Goal: Find contact information: Find contact information

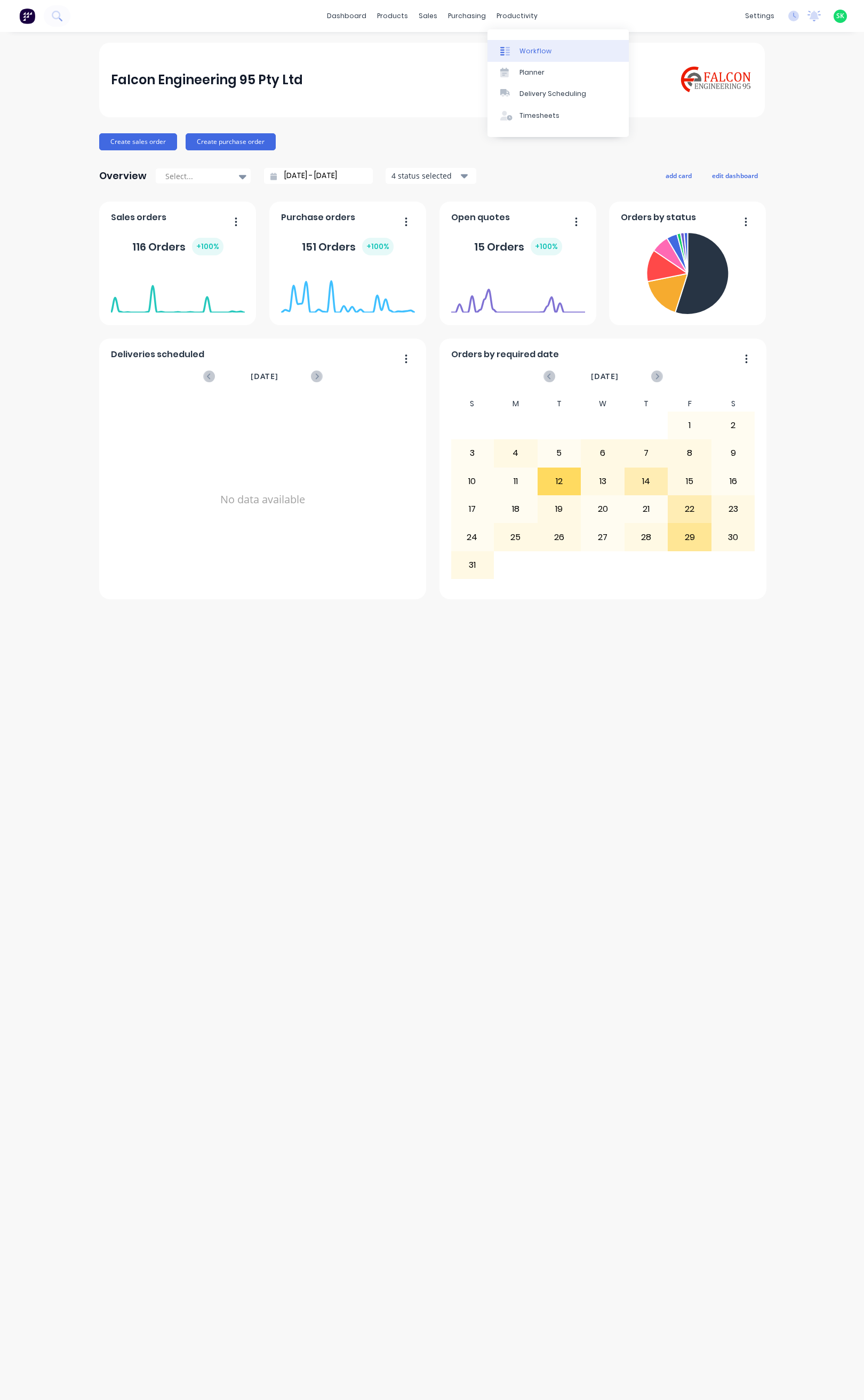
click at [530, 45] on link "Workflow" at bounding box center [558, 50] width 141 height 22
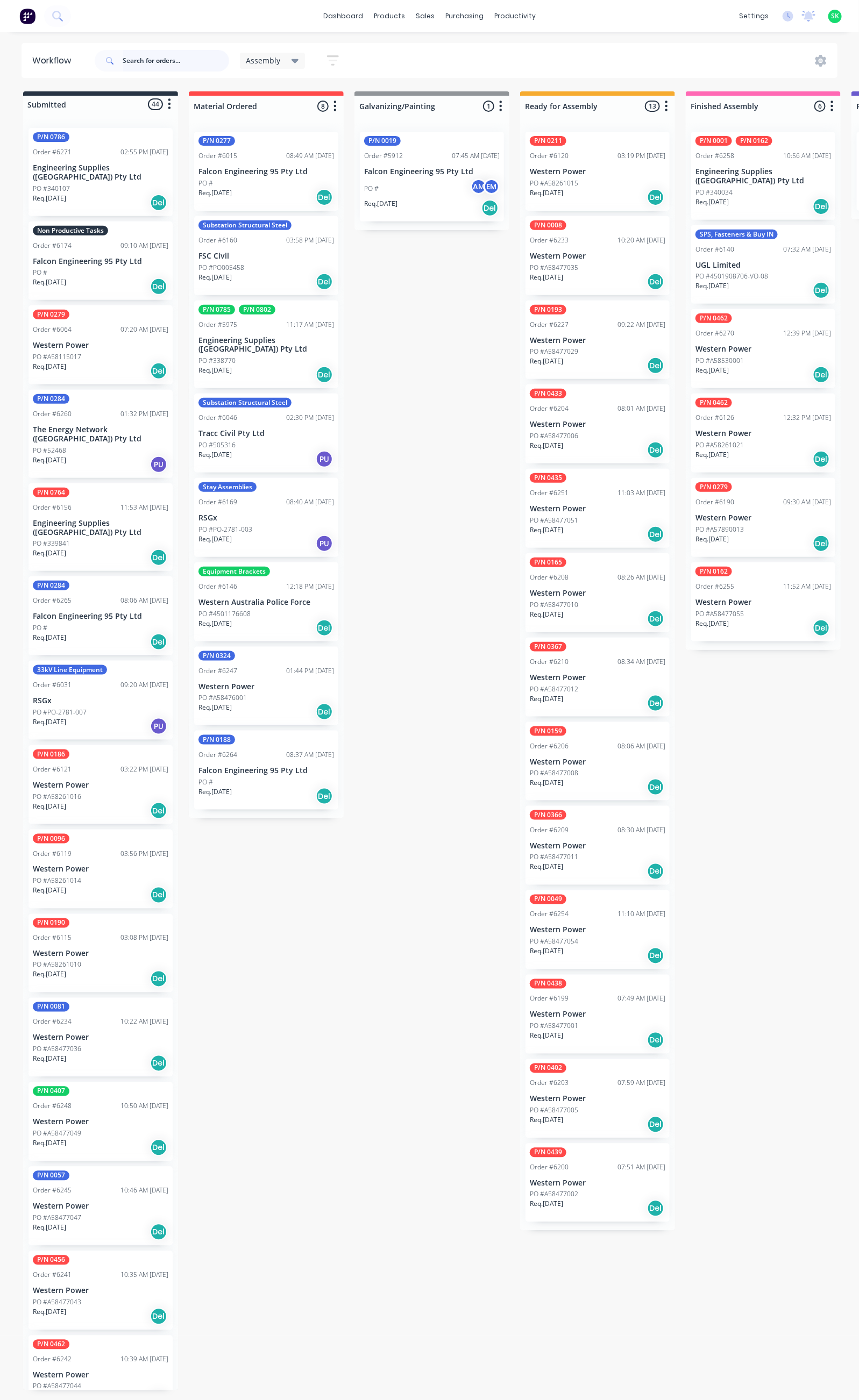
click at [135, 58] on input "text" at bounding box center [176, 61] width 106 height 22
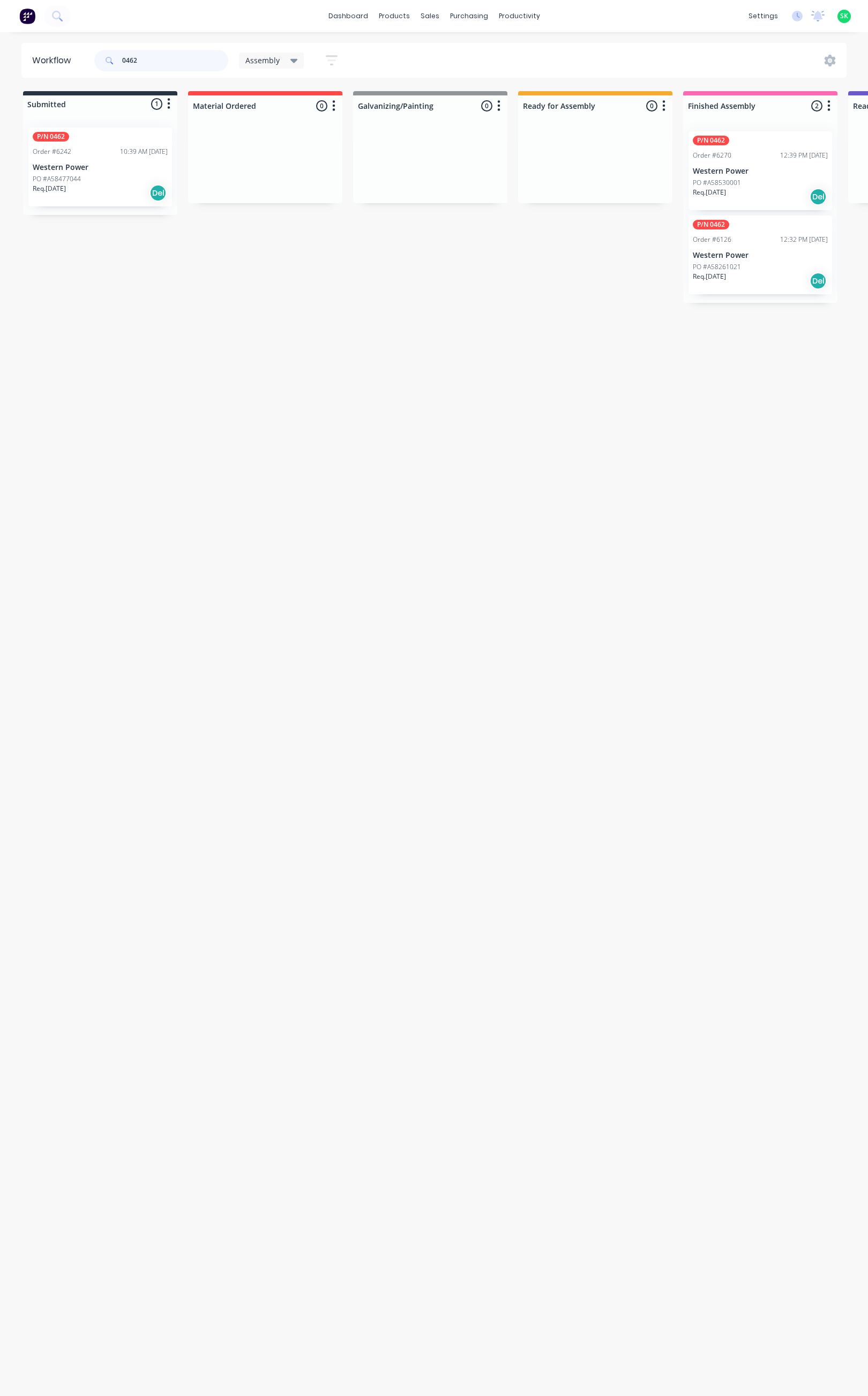
type input "0462"
click at [761, 253] on p "Western Power" at bounding box center [760, 255] width 135 height 9
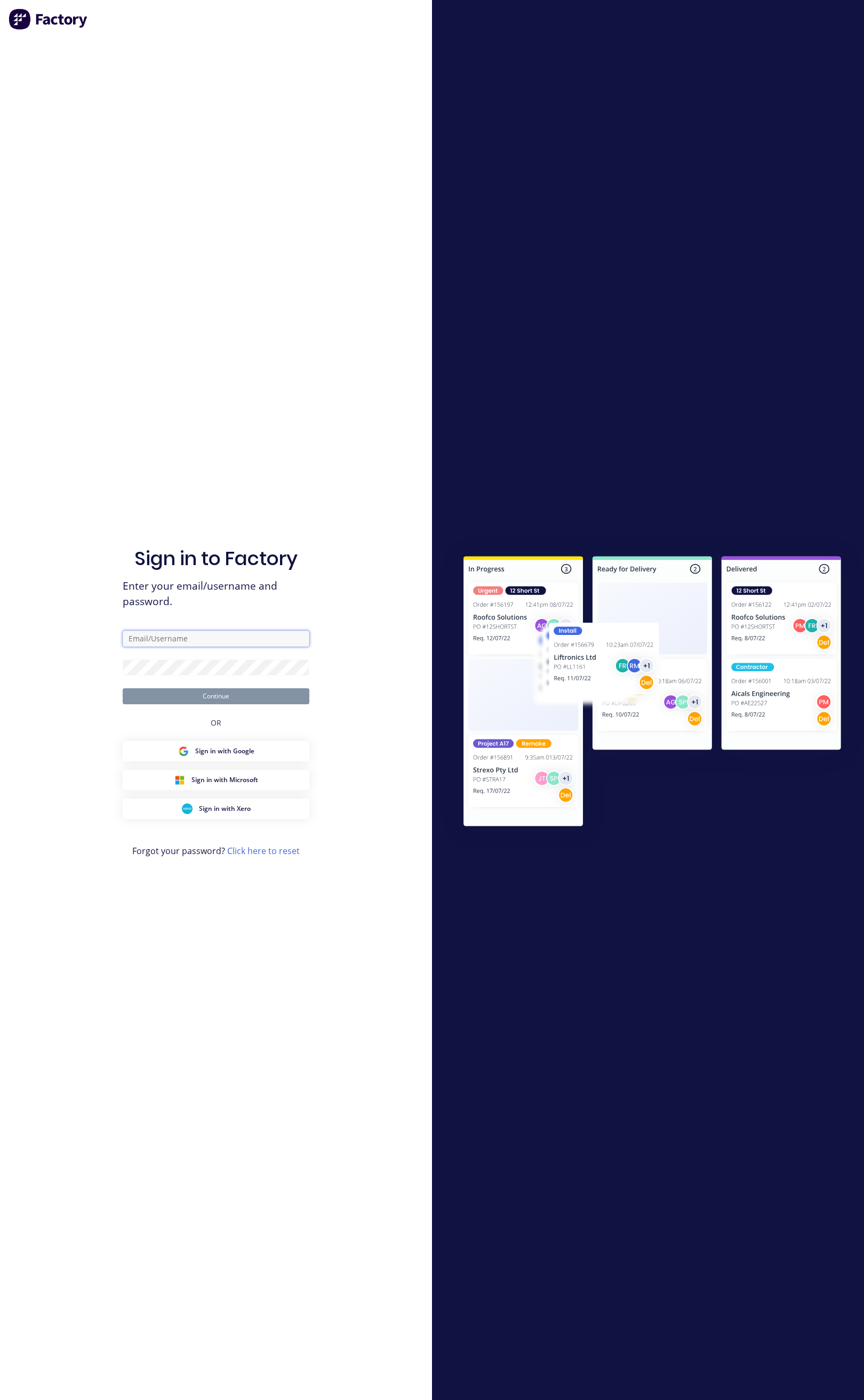
type input "[EMAIL_ADDRESS][DOMAIN_NAME]"
click at [231, 694] on button "Continue" at bounding box center [216, 697] width 187 height 16
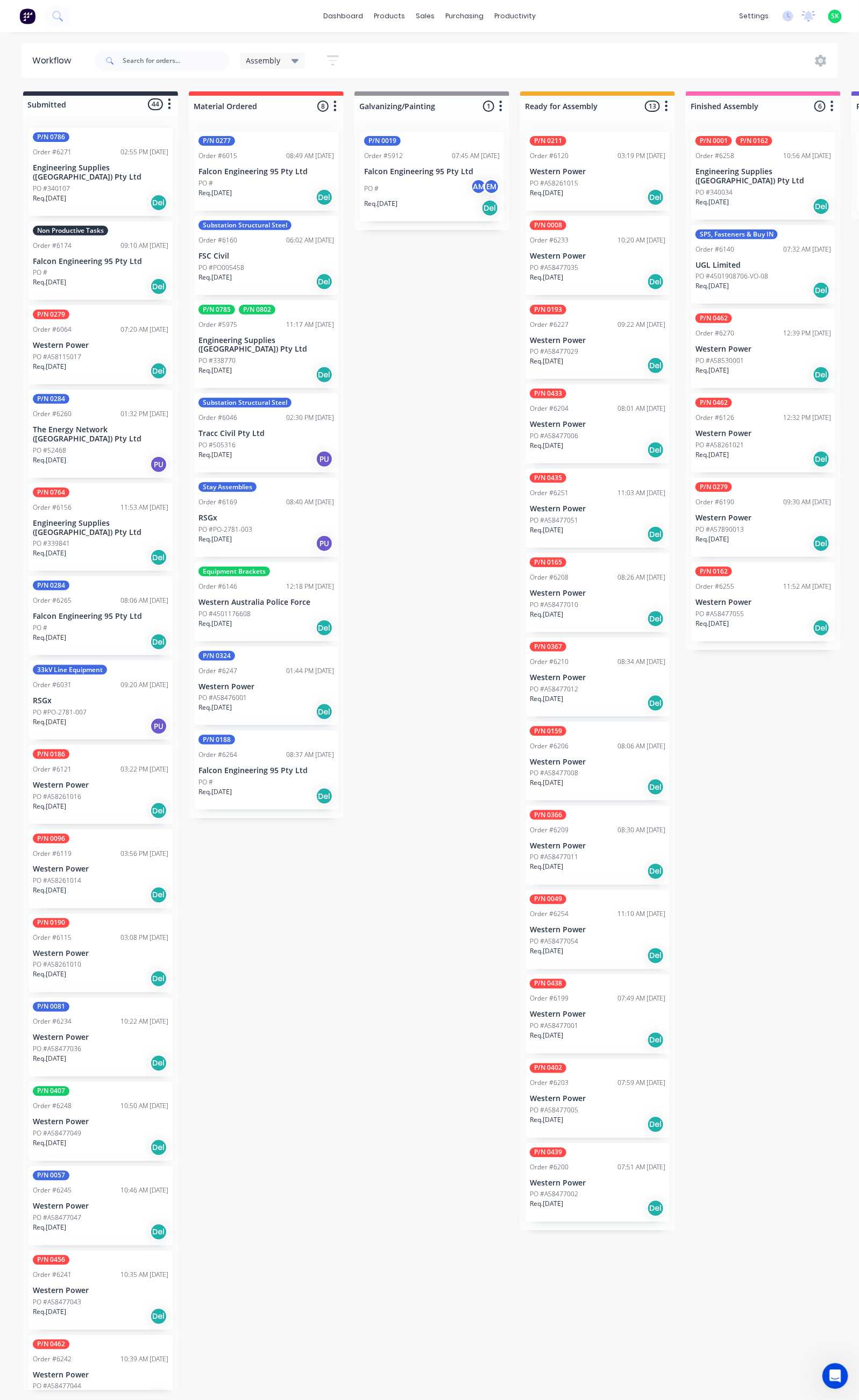
click at [766, 429] on p "Western Power" at bounding box center [762, 434] width 135 height 9
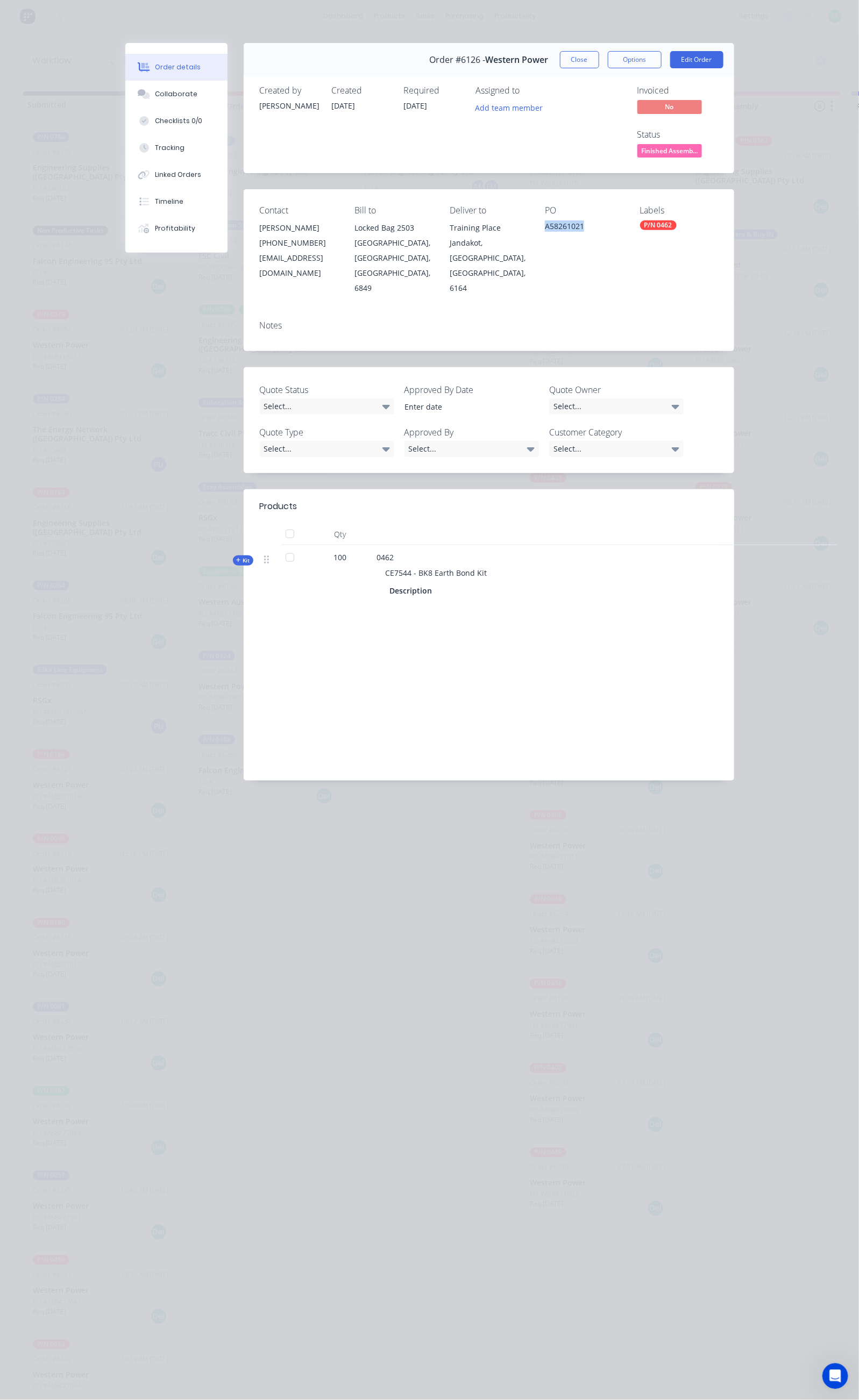
drag, startPoint x: 607, startPoint y: 182, endPoint x: 561, endPoint y: 188, distance: 46.4
click at [562, 189] on div "Contact [PERSON_NAME] [PHONE_NUMBER] [EMAIL_ADDRESS][DOMAIN_NAME] Bill to Locke…" at bounding box center [489, 250] width 491 height 122
copy div "A58261021"
